Goal: Transaction & Acquisition: Book appointment/travel/reservation

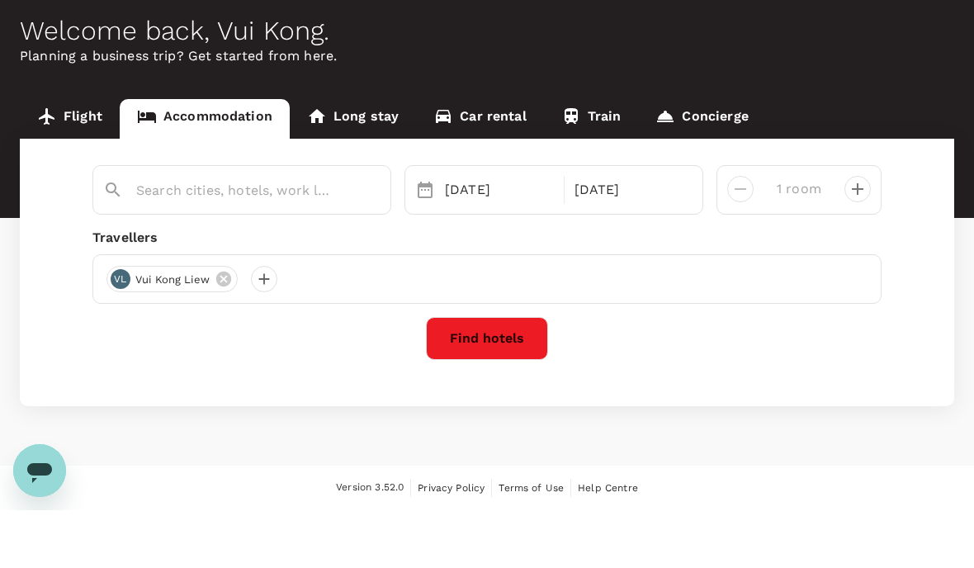
scroll to position [65, 0]
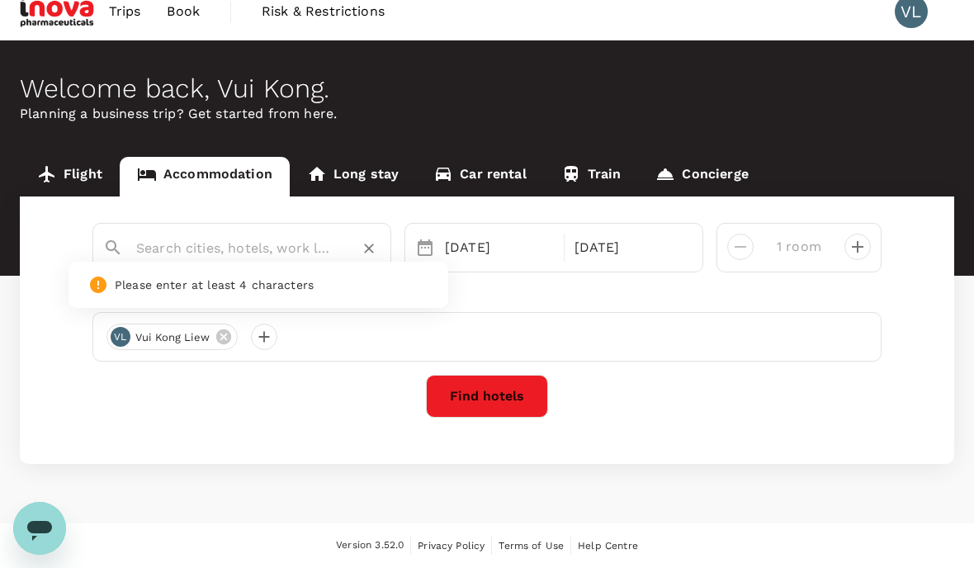
click at [226, 235] on input "text" at bounding box center [235, 248] width 198 height 26
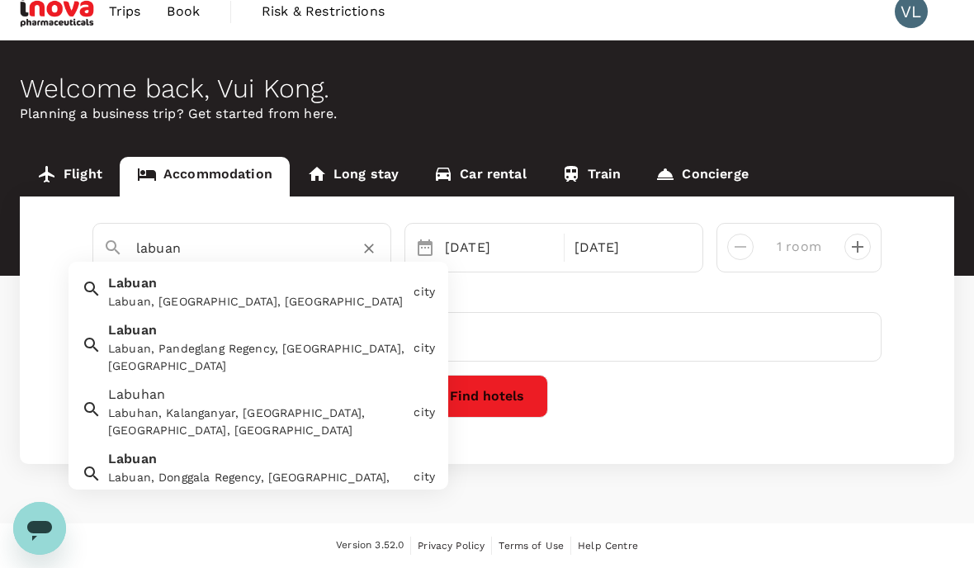
type input "labuan"
click at [0, 0] on html "Trips Book Risk & Restrictions VL Welcome back , [GEOGRAPHIC_DATA] . Planning a…" at bounding box center [487, 275] width 974 height 584
click at [276, 285] on div "Travellers [PERSON_NAME] Kong Liew" at bounding box center [486, 323] width 789 height 76
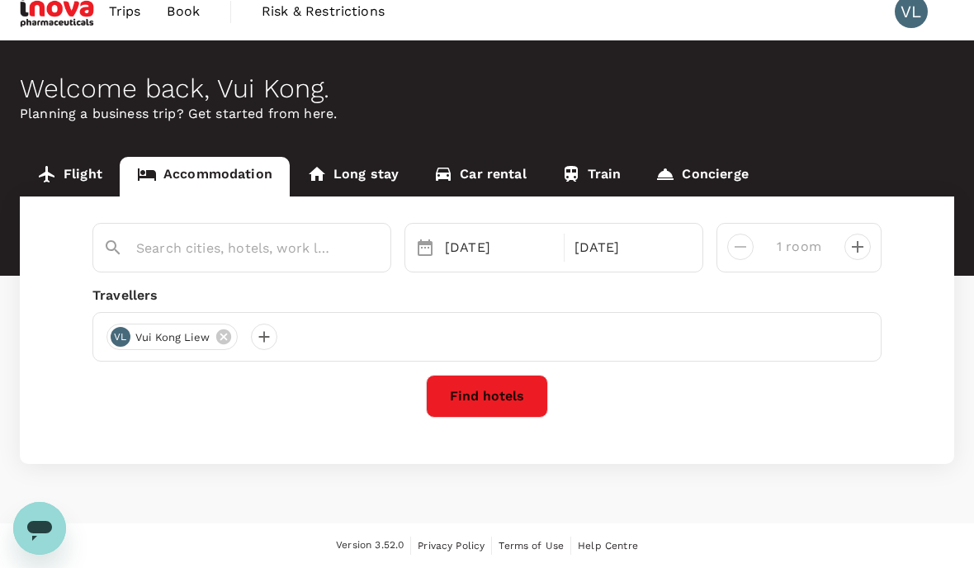
click at [0, 0] on html "Trips Book Risk & Restrictions VL Welcome back , [GEOGRAPHIC_DATA] . Planning a…" at bounding box center [487, 275] width 974 height 584
click at [276, 285] on div "Travellers VL Vui Kong Liew" at bounding box center [486, 323] width 789 height 76
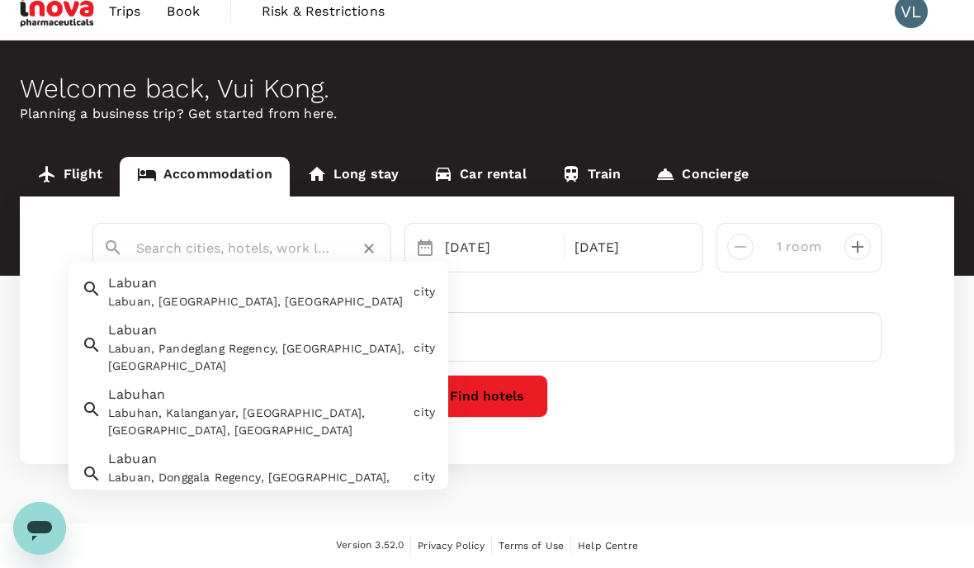
click at [187, 235] on input "text" at bounding box center [235, 248] width 198 height 26
click at [157, 293] on div "Labuan, Labuan Federal Territory, Malaysia" at bounding box center [257, 301] width 299 height 17
type input "Labuan"
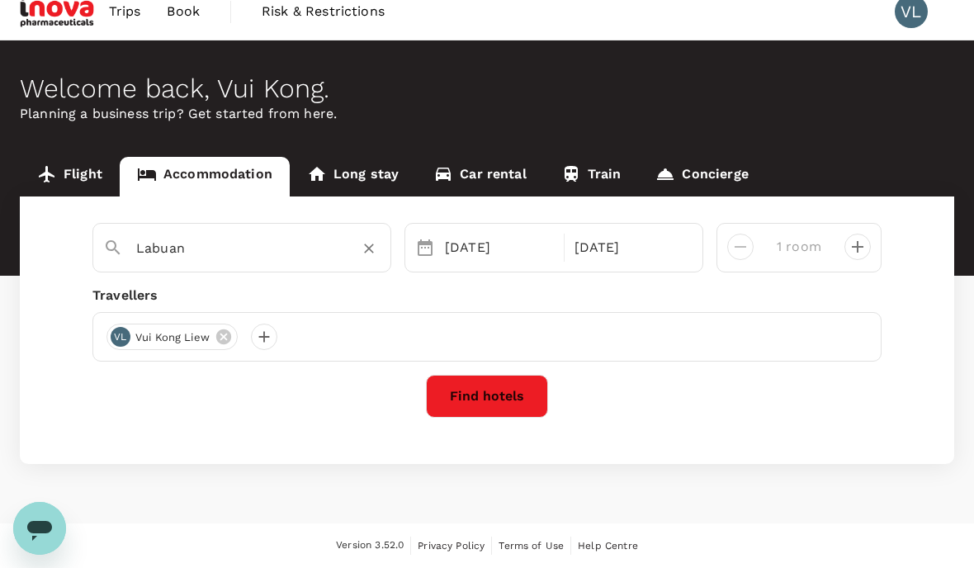
click at [489, 375] on button "Find hotels" at bounding box center [487, 396] width 122 height 43
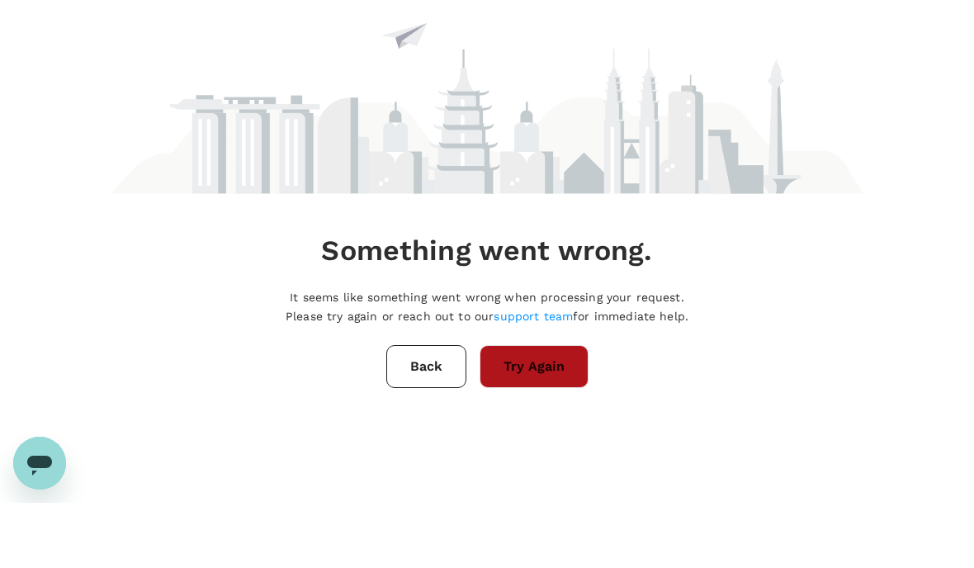
click at [541, 410] on button "Try Again" at bounding box center [533, 431] width 109 height 43
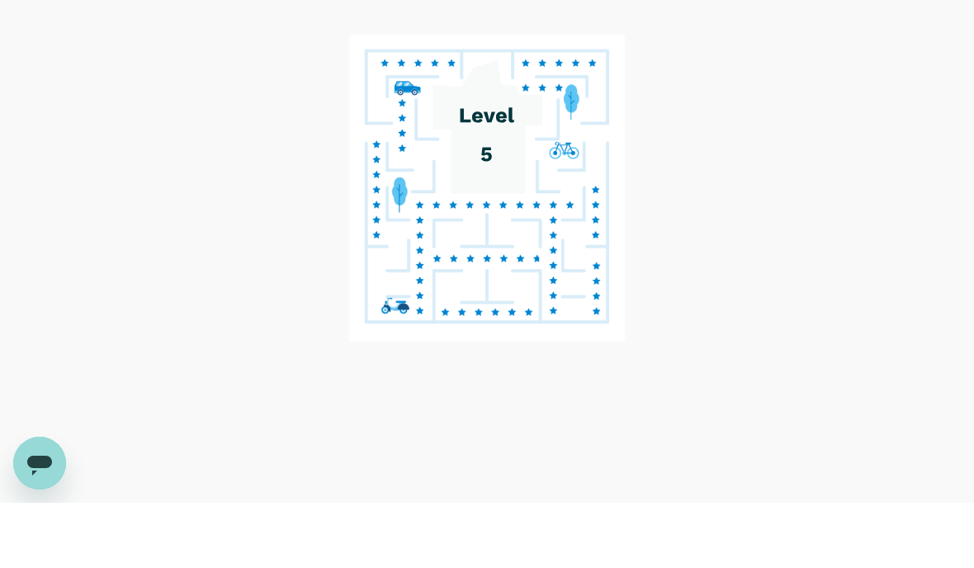
scroll to position [65, 0]
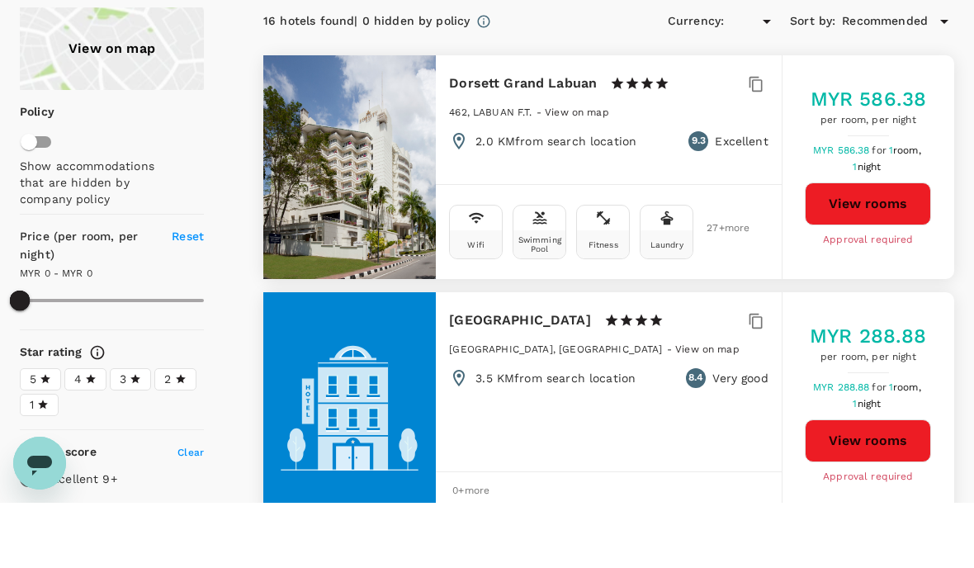
type input "948.1"
type input "MYR"
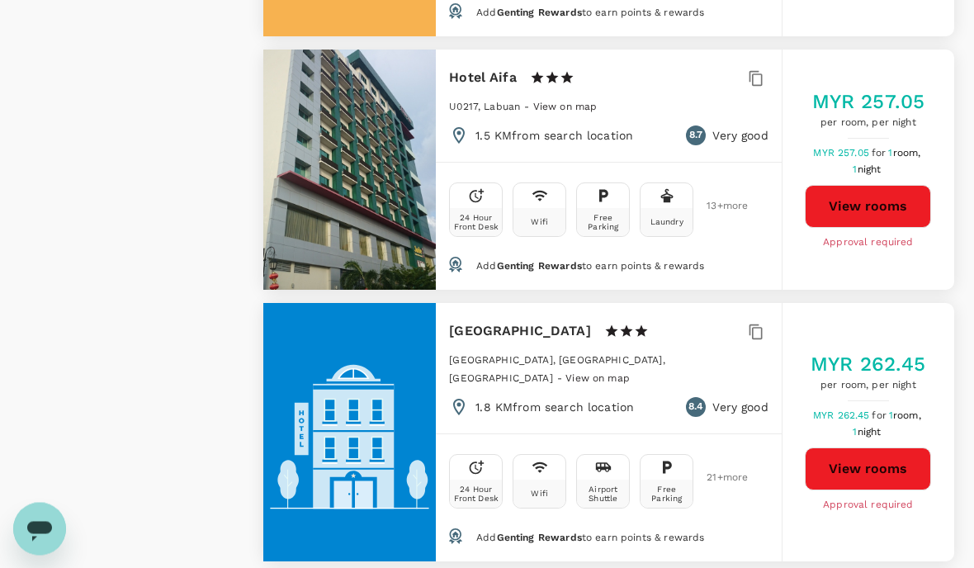
scroll to position [1261, 0]
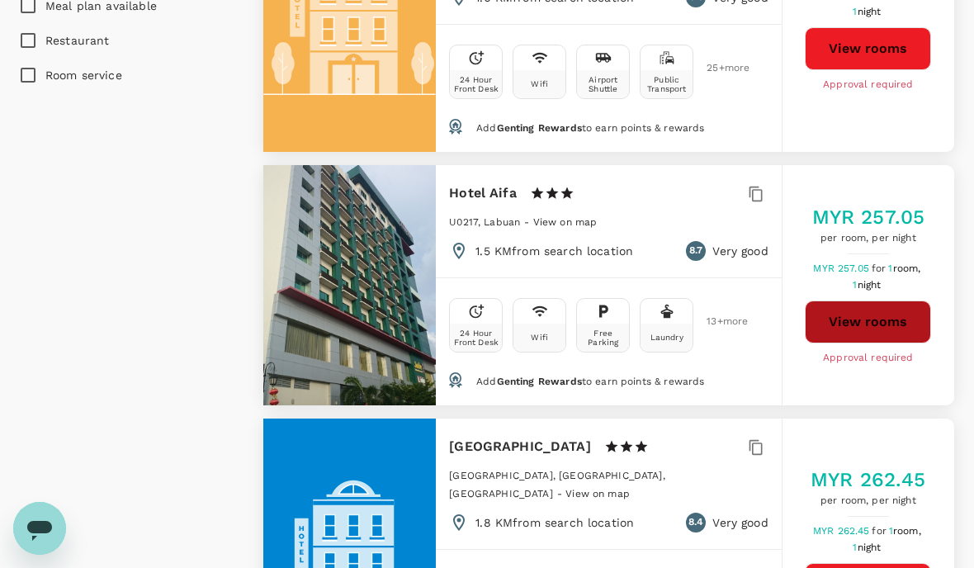
click at [835, 327] on button "View rooms" at bounding box center [867, 321] width 126 height 43
type input "948.1"
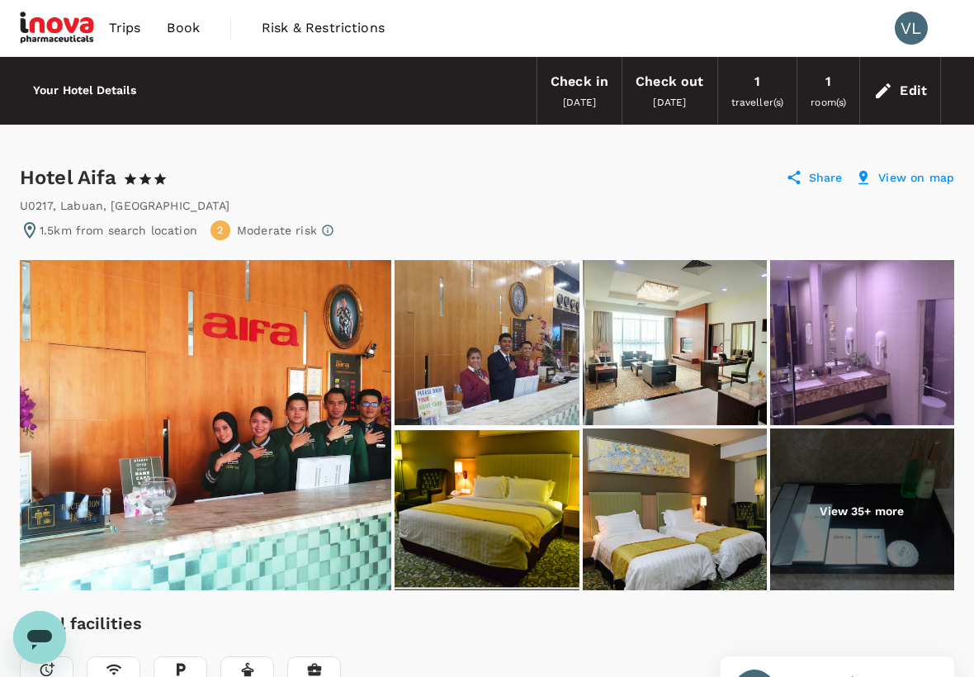
click at [573, 93] on div "22 Oct 2025" at bounding box center [579, 102] width 33 height 18
click at [573, 85] on div "Check in" at bounding box center [579, 81] width 58 height 23
click at [573, 81] on div "Check in" at bounding box center [579, 81] width 58 height 23
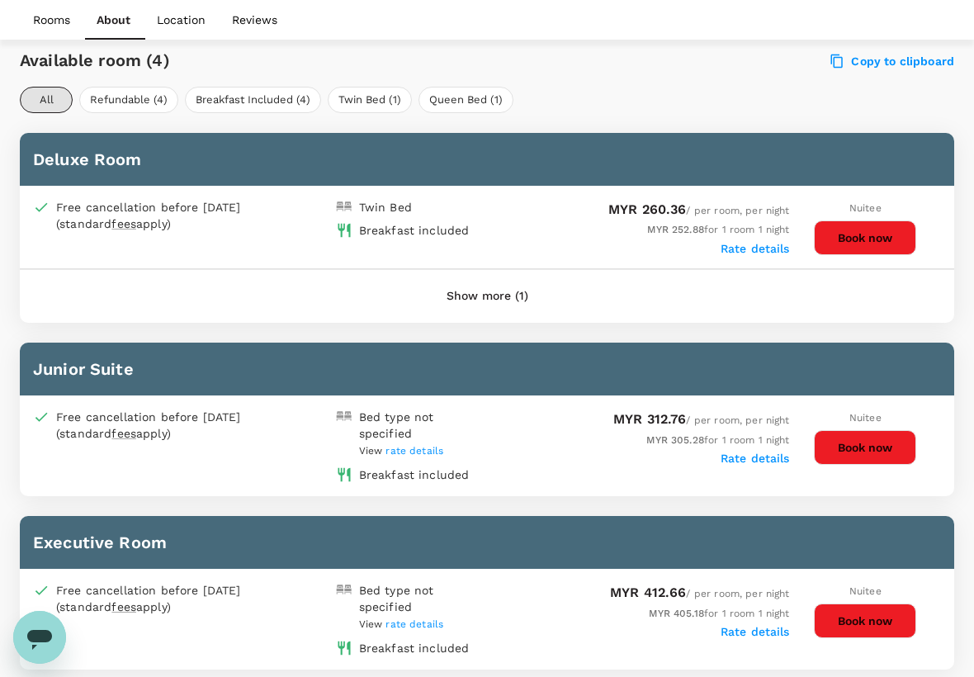
scroll to position [764, 0]
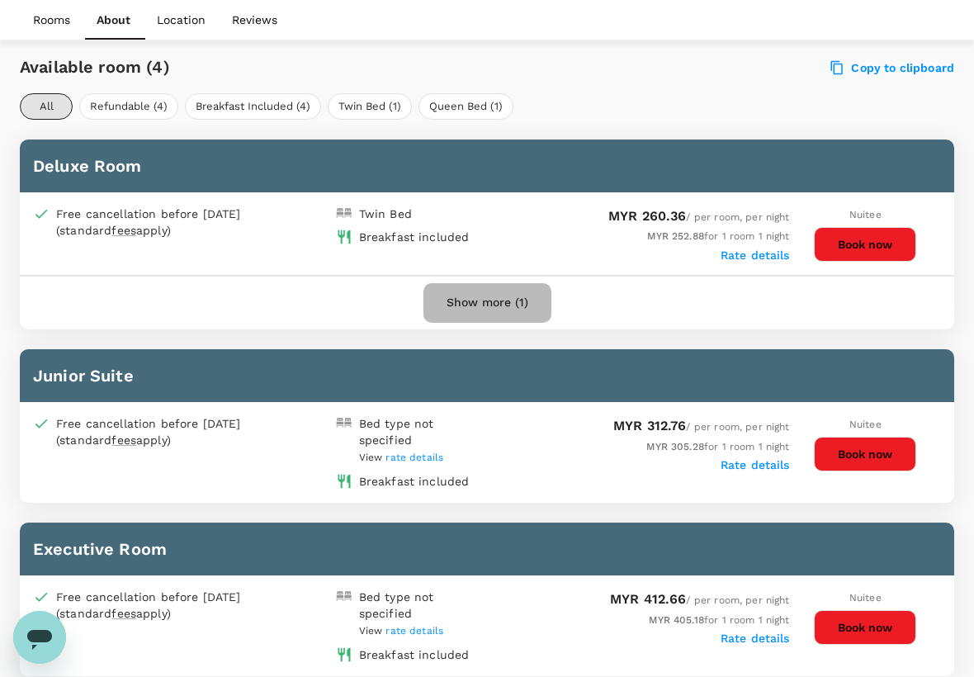
click at [492, 301] on button "Show more (1)" at bounding box center [487, 303] width 128 height 40
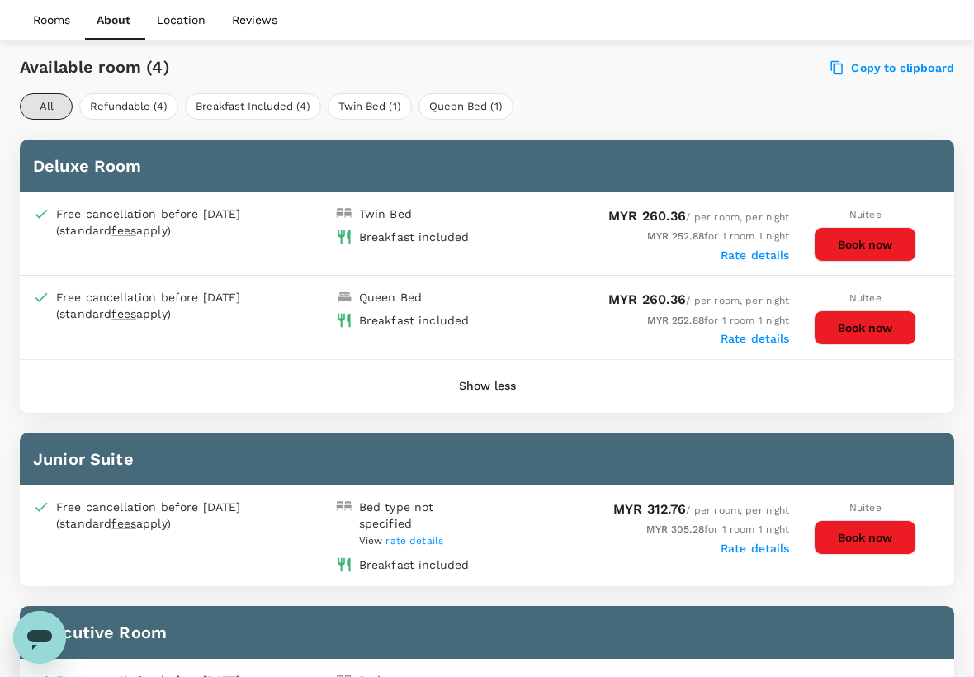
click at [750, 256] on label "Rate details" at bounding box center [754, 254] width 69 height 13
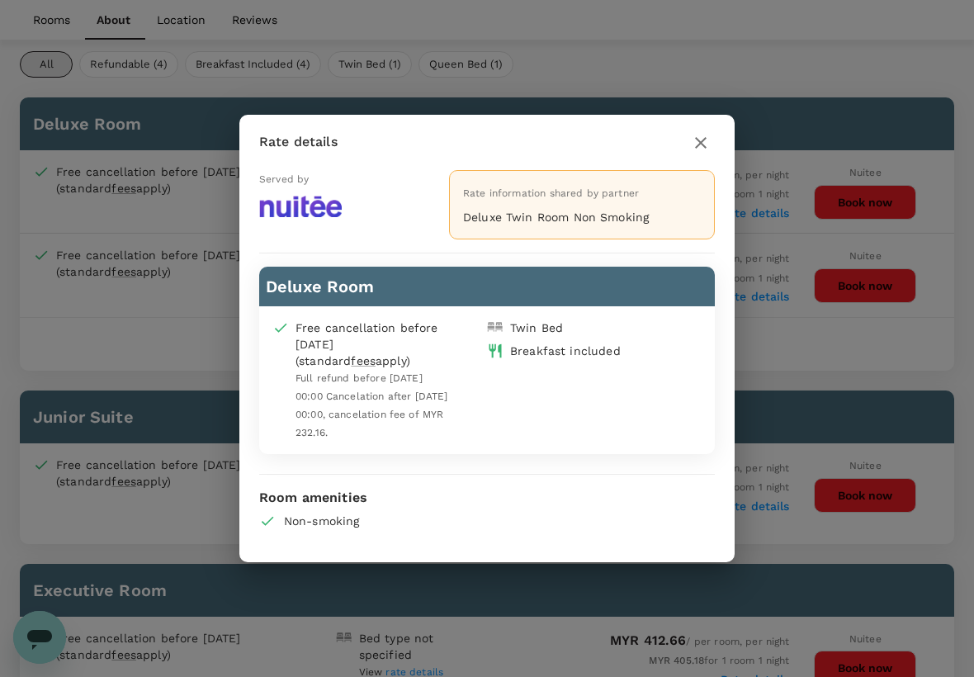
scroll to position [763, 0]
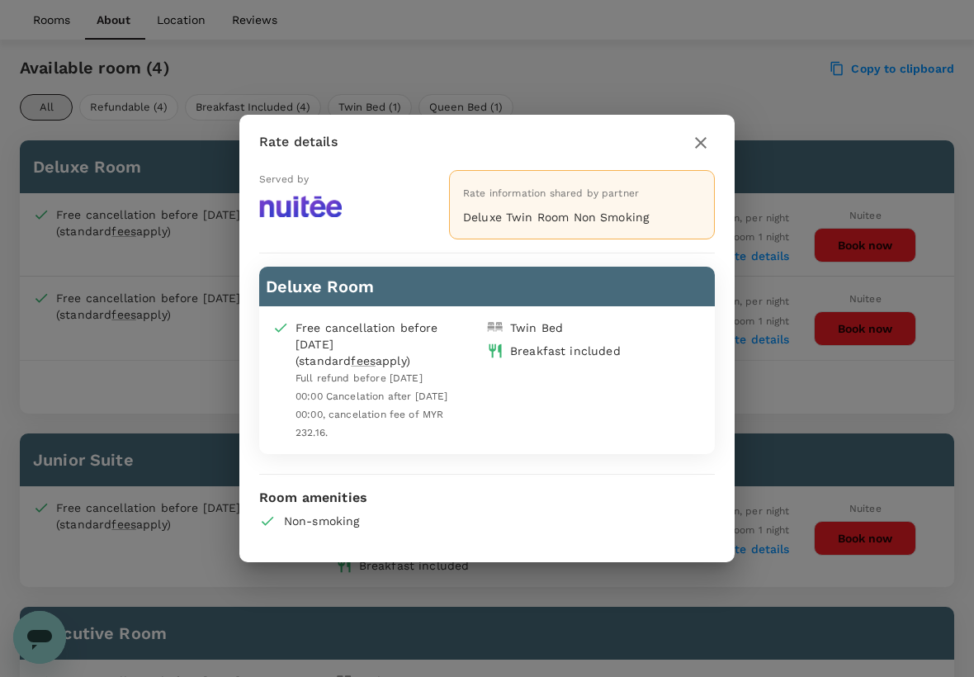
click at [705, 149] on icon "button" at bounding box center [701, 143] width 12 height 12
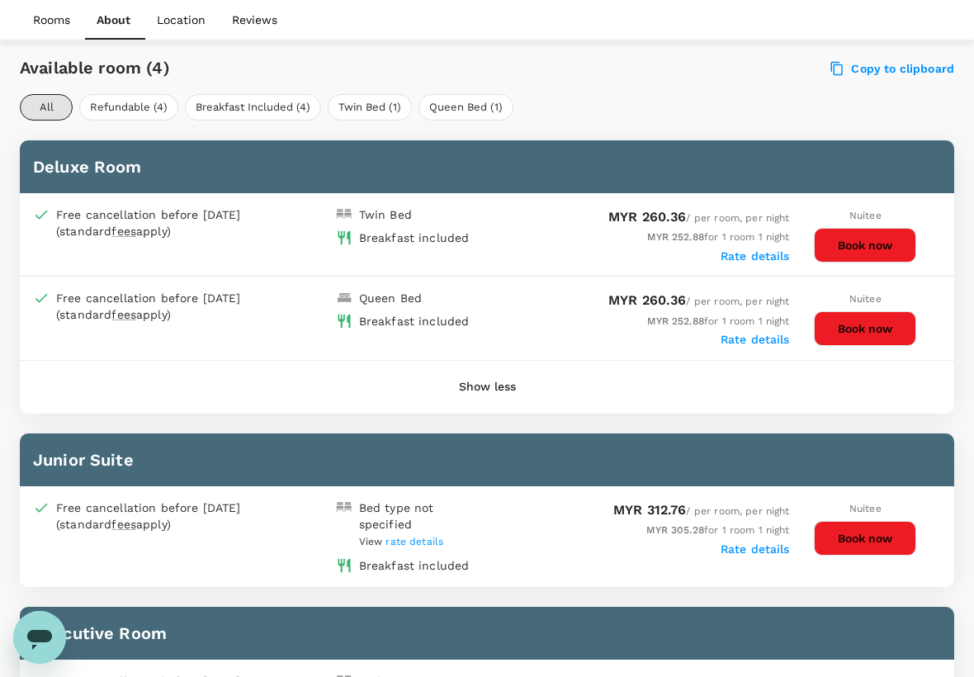
click at [697, 144] on div "Deluxe Room" at bounding box center [487, 166] width 934 height 53
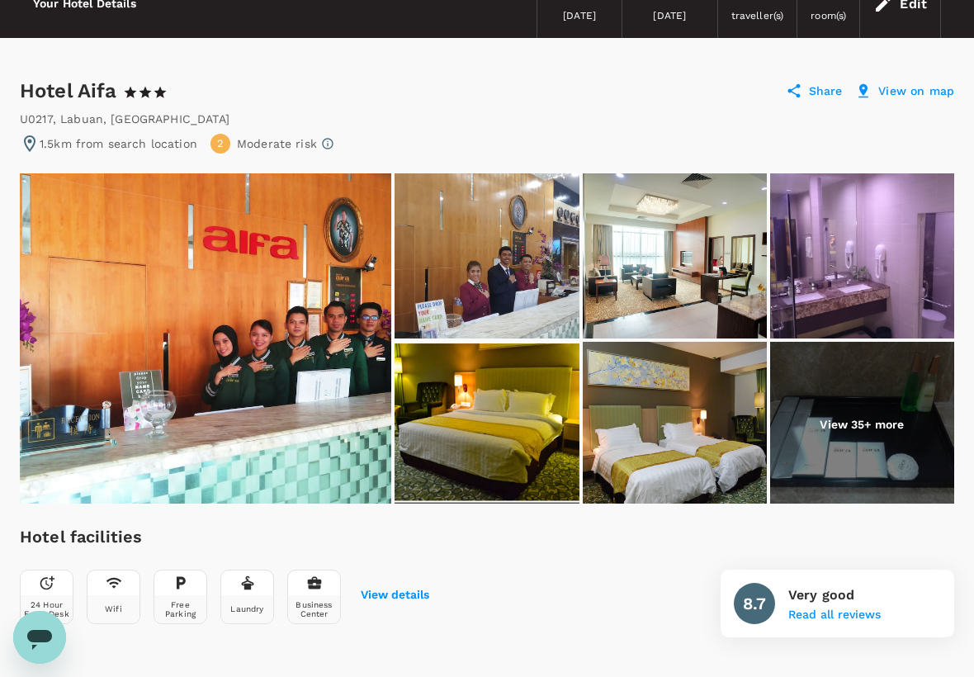
scroll to position [0, 0]
